Goal: Task Accomplishment & Management: Manage account settings

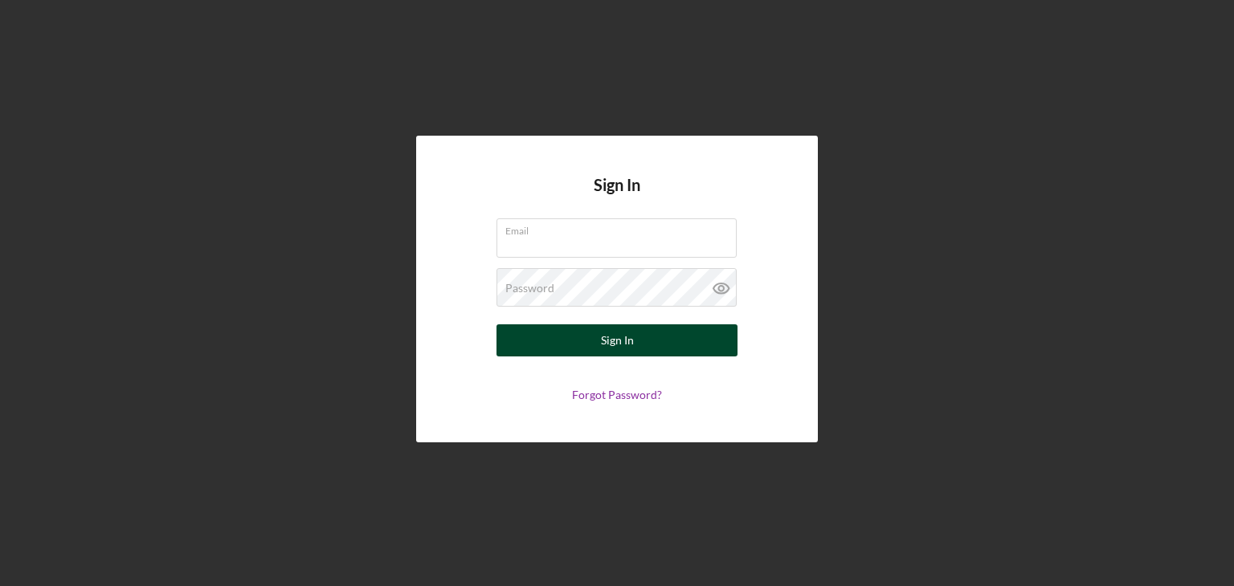
type input "[EMAIL_ADDRESS][DOMAIN_NAME]"
click at [594, 336] on button "Sign In" at bounding box center [616, 340] width 241 height 32
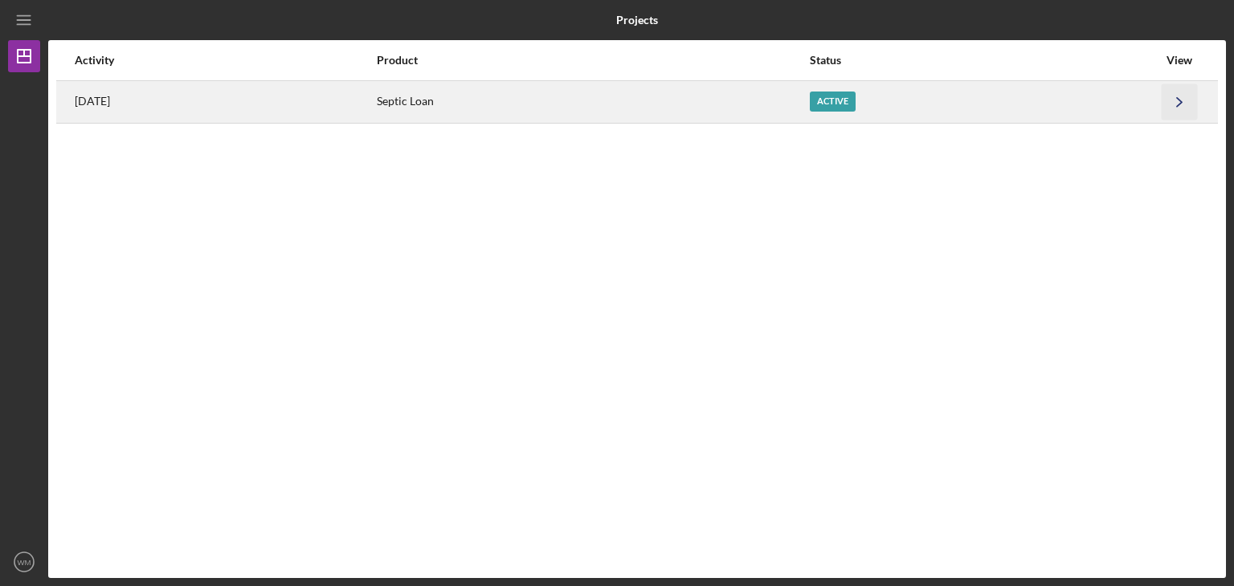
click at [1179, 100] on polyline "button" at bounding box center [1179, 101] width 5 height 9
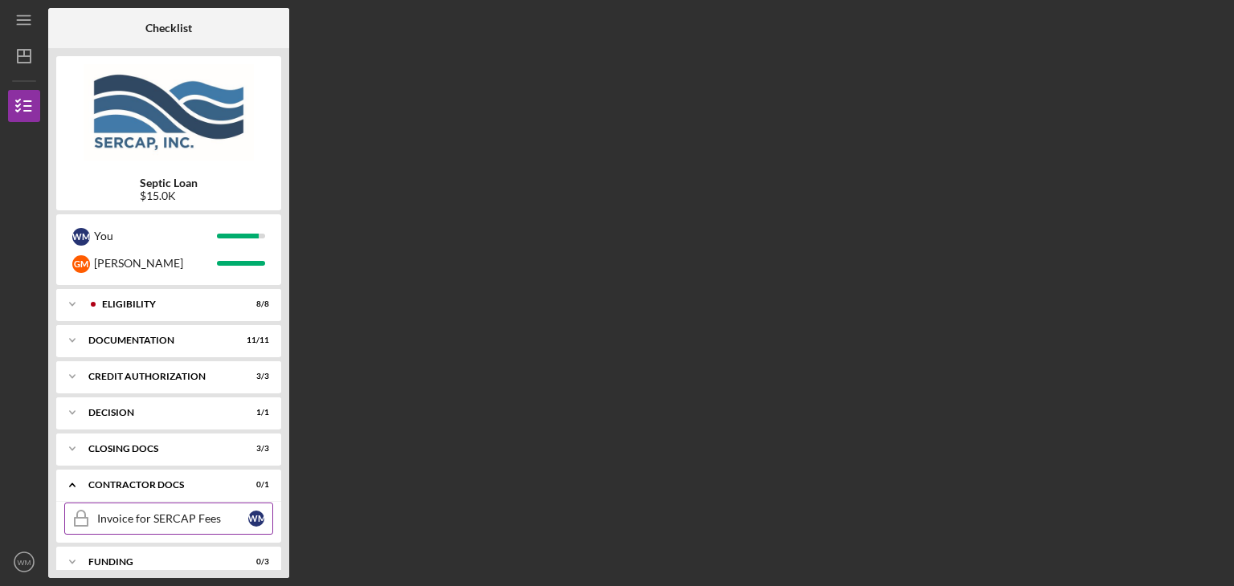
click at [183, 512] on div "Invoice for SERCAP Fees" at bounding box center [172, 518] width 151 height 13
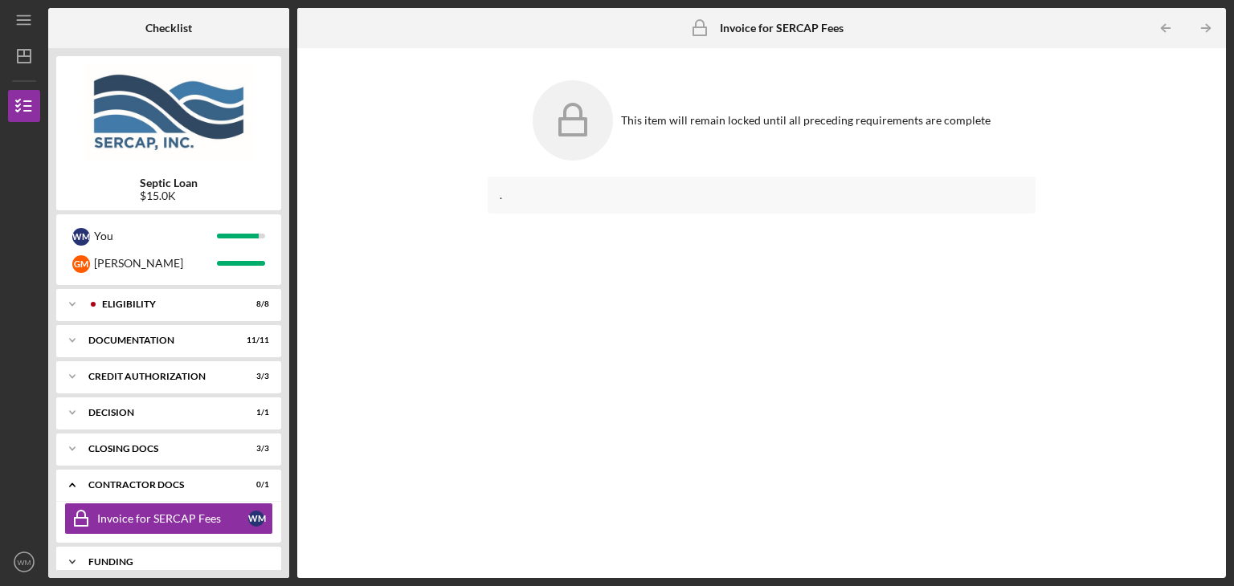
click at [255, 552] on div "Icon/Expander Funding 0 / 3" at bounding box center [168, 562] width 225 height 32
click at [255, 552] on div "Icon/Expander Funding 0 / 3" at bounding box center [168, 562] width 225 height 33
click at [255, 552] on div "Icon/Expander Funding 0 / 3" at bounding box center [168, 562] width 225 height 32
click at [255, 552] on div "Icon/Expander Funding 0 / 3" at bounding box center [168, 562] width 225 height 33
click at [63, 557] on icon "Icon/Expander" at bounding box center [72, 562] width 32 height 32
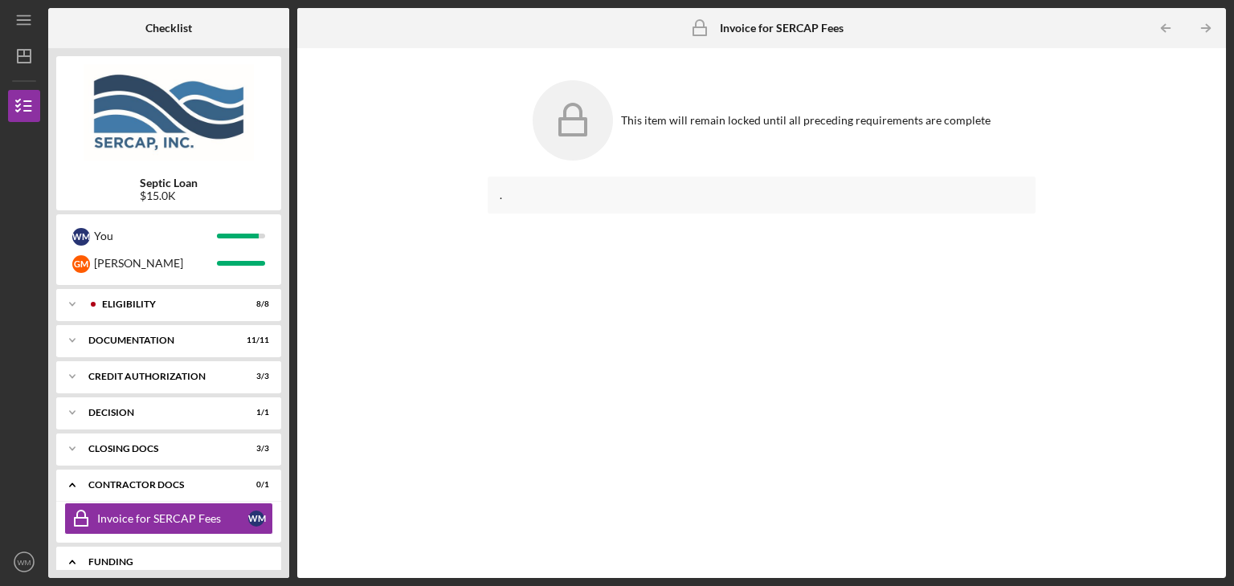
click at [76, 555] on icon "Icon/Expander" at bounding box center [72, 562] width 32 height 32
